Goal: Find specific page/section: Find specific page/section

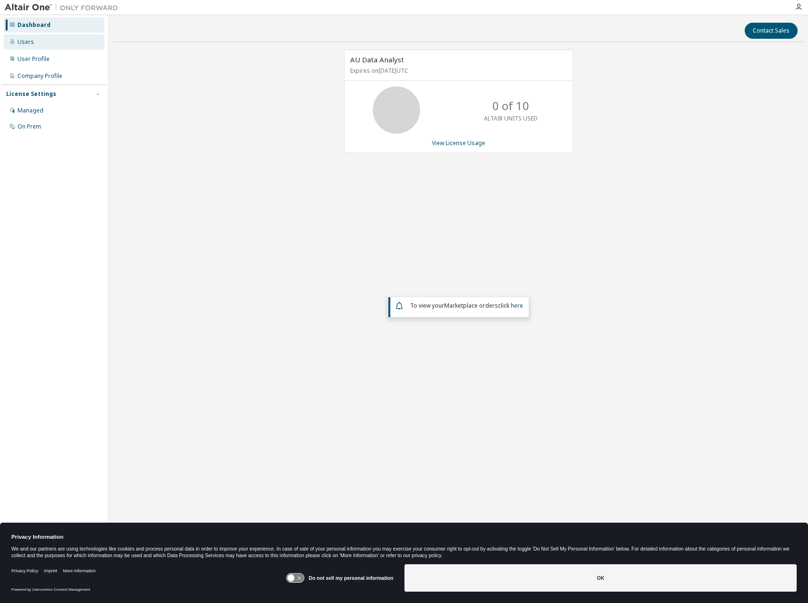
click at [37, 44] on div "Users" at bounding box center [54, 42] width 101 height 15
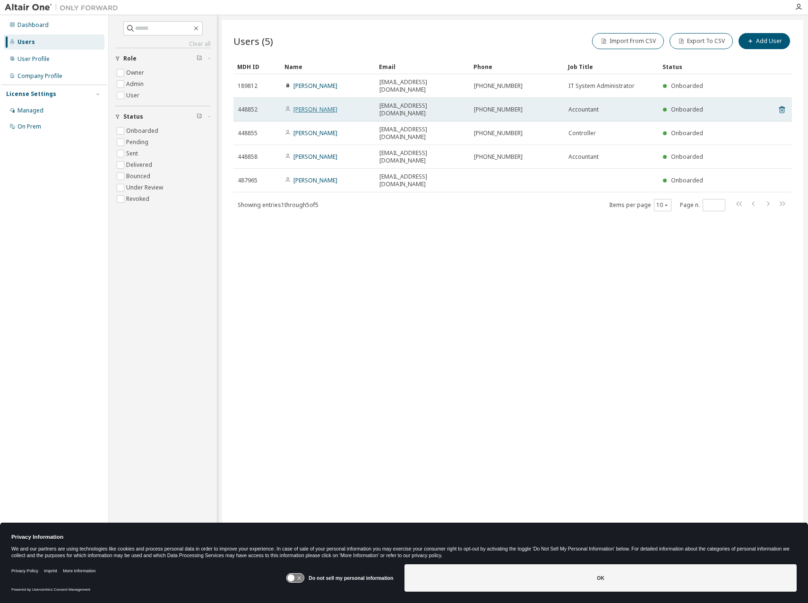
click at [308, 105] on link "[PERSON_NAME]" at bounding box center [316, 109] width 44 height 8
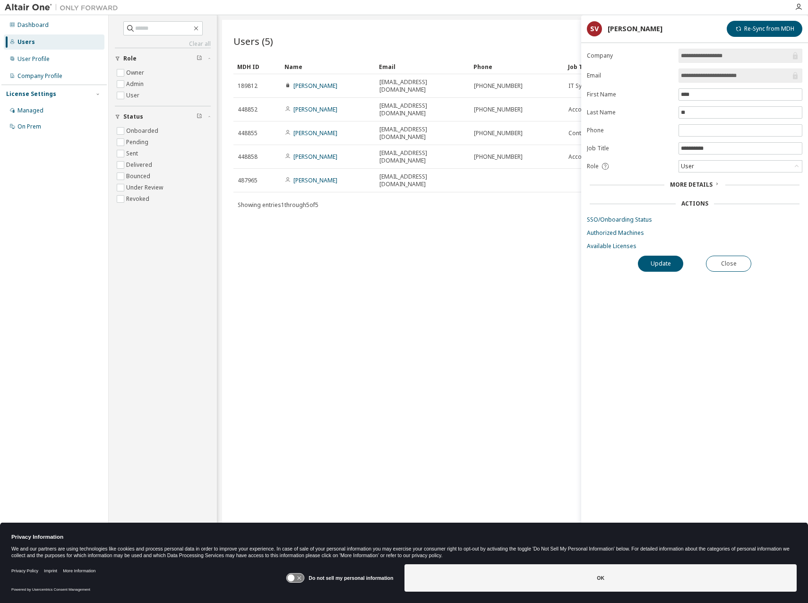
click at [693, 185] on span "More Details" at bounding box center [691, 185] width 43 height 8
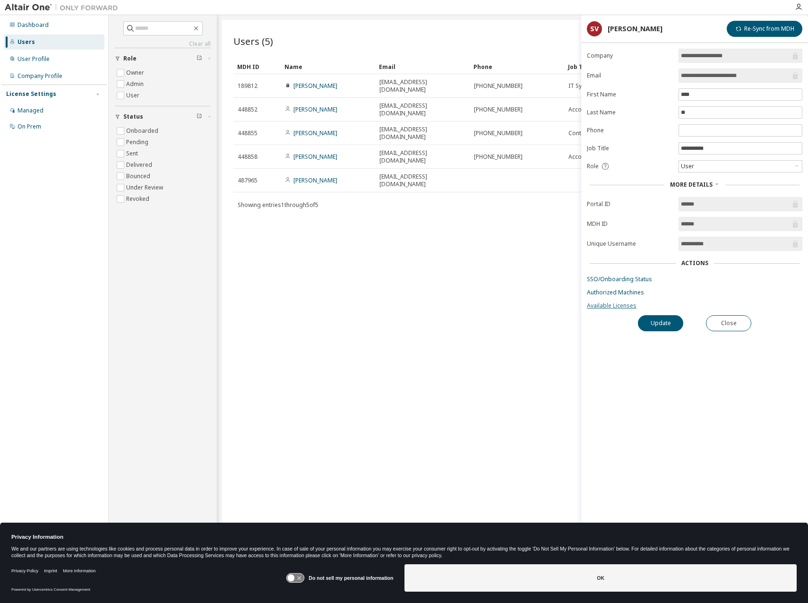
click at [619, 308] on link "Available Licenses" at bounding box center [695, 306] width 216 height 8
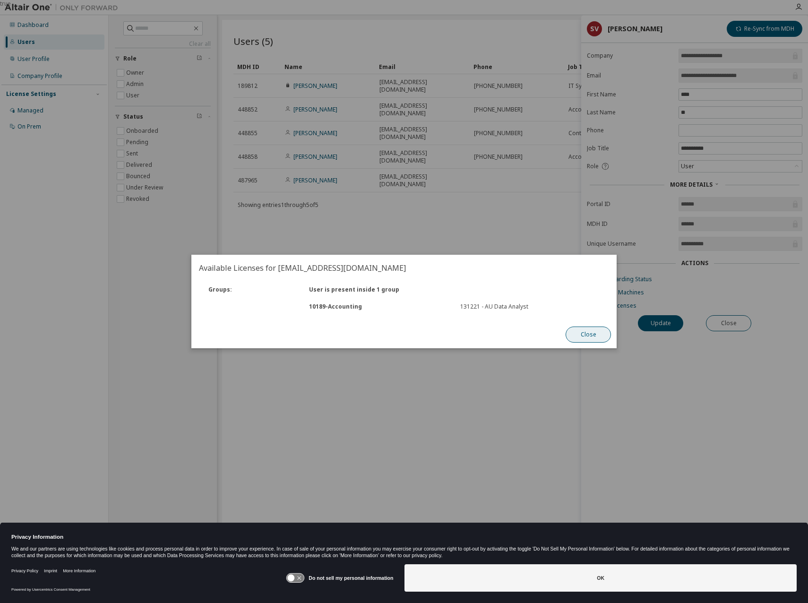
click at [583, 337] on button "Close" at bounding box center [588, 335] width 45 height 16
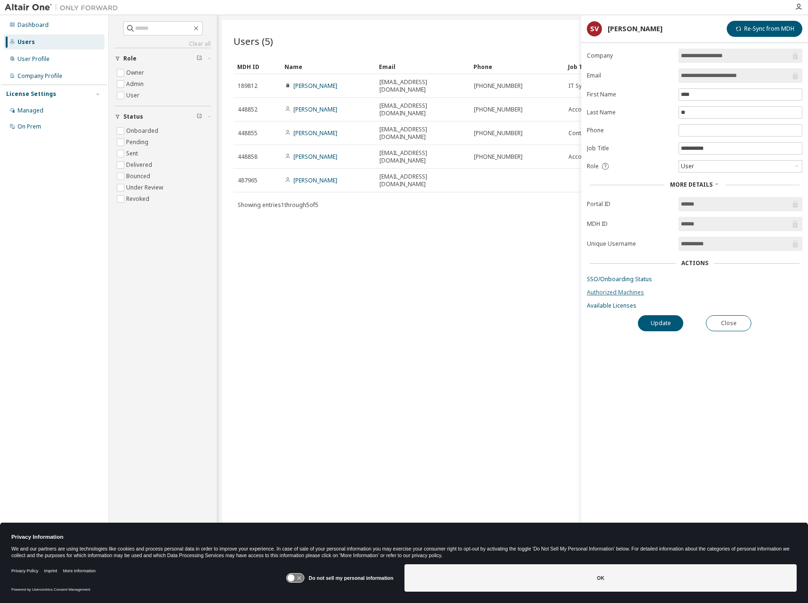
click at [627, 292] on link "Authorized Machines" at bounding box center [695, 293] width 216 height 8
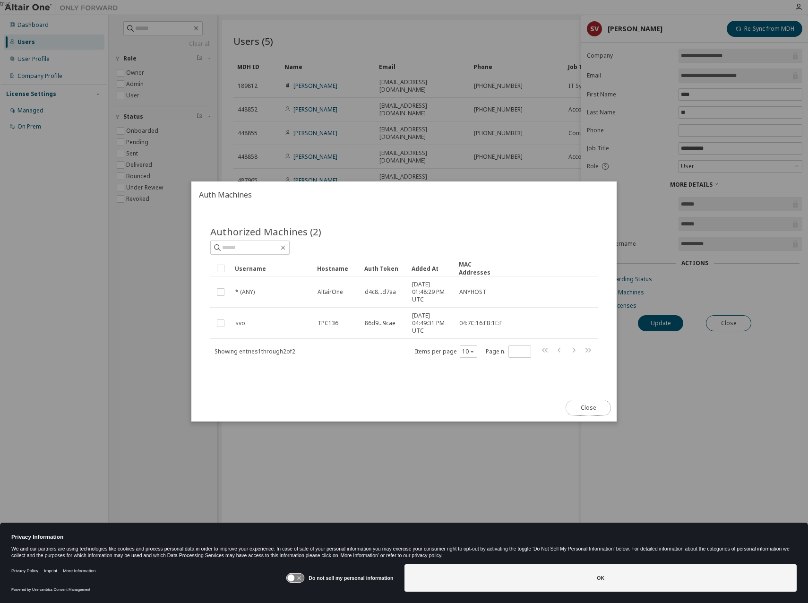
drag, startPoint x: 590, startPoint y: 408, endPoint x: 556, endPoint y: 390, distance: 37.9
click at [590, 408] on button "Close" at bounding box center [588, 408] width 45 height 16
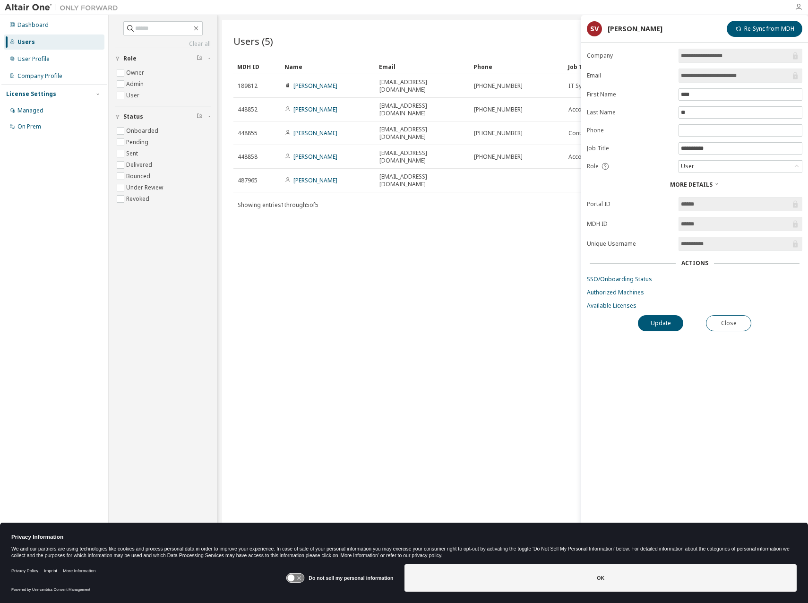
click at [796, 8] on icon "button" at bounding box center [799, 7] width 8 height 8
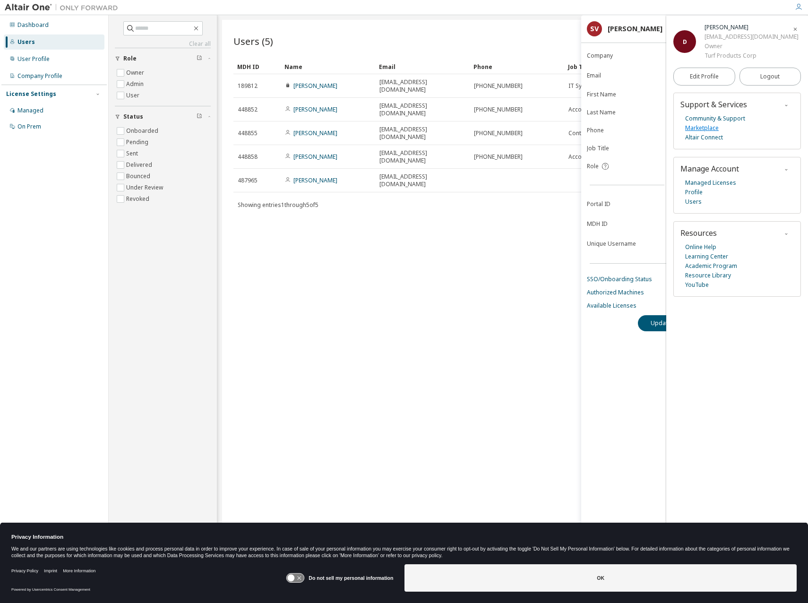
click at [709, 127] on link "Marketplace" at bounding box center [703, 127] width 34 height 9
